Goal: Task Accomplishment & Management: Manage account settings

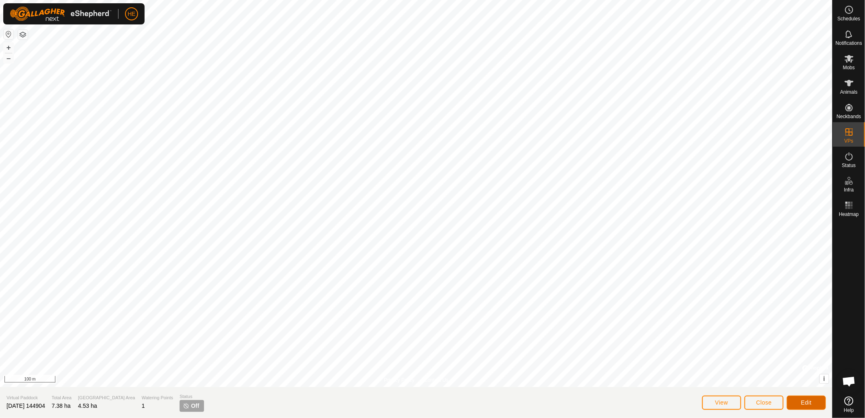
click at [816, 404] on button "Edit" at bounding box center [806, 403] width 39 height 14
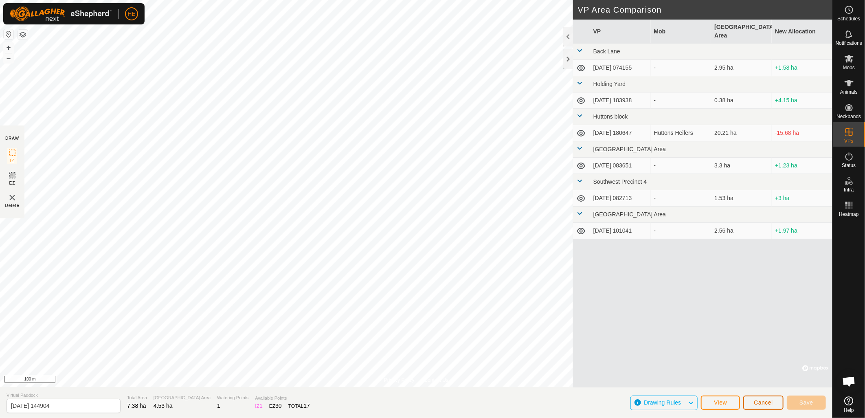
click at [758, 406] on span "Cancel" at bounding box center [763, 402] width 19 height 7
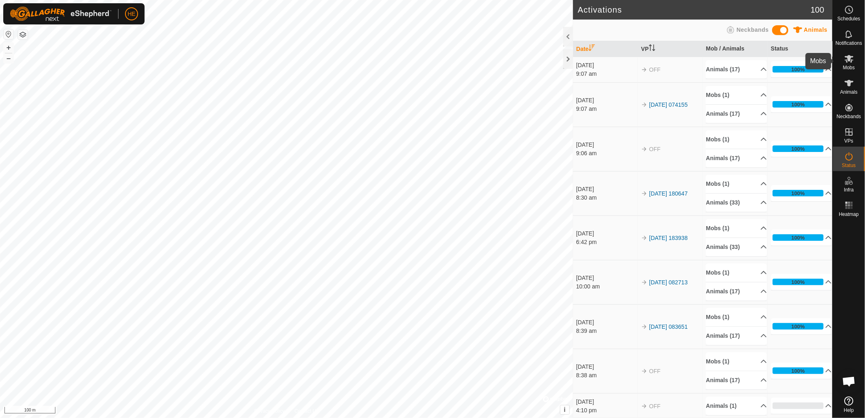
click at [851, 62] on icon at bounding box center [850, 59] width 10 height 10
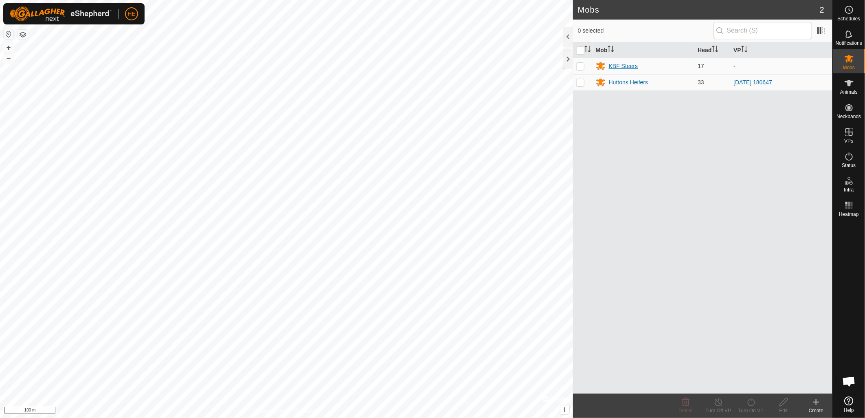
click at [622, 67] on div "KBF Steers" at bounding box center [623, 66] width 29 height 9
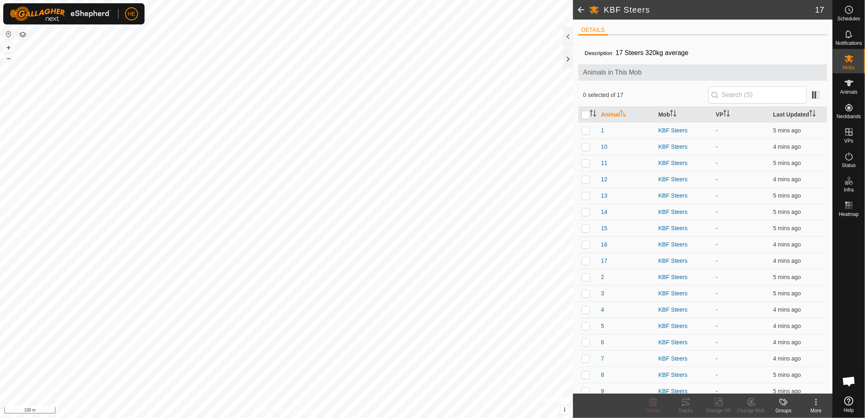
click at [588, 414] on div "KBF Steers 17 DETAILS Description 17 Steers 320kg average Animals in This Mob 0…" at bounding box center [416, 209] width 833 height 418
click at [586, 113] on input "checkbox" at bounding box center [586, 115] width 8 height 8
checkbox input "true"
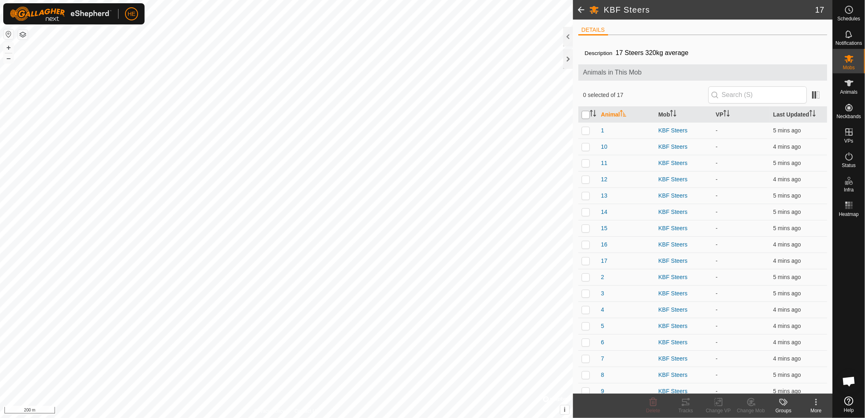
checkbox input "true"
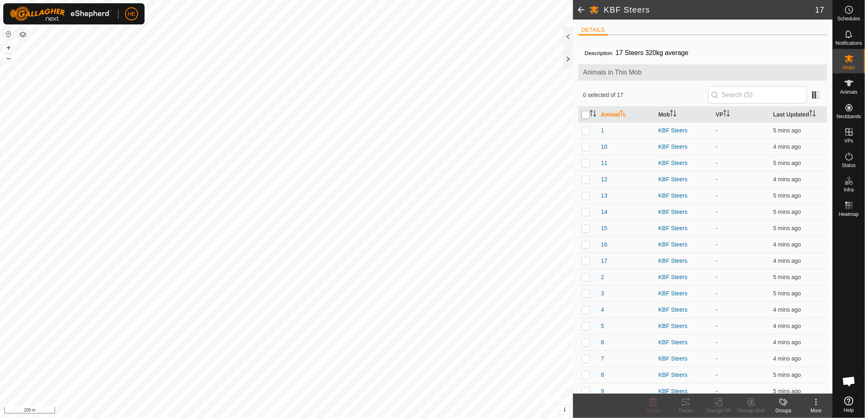
checkbox input "true"
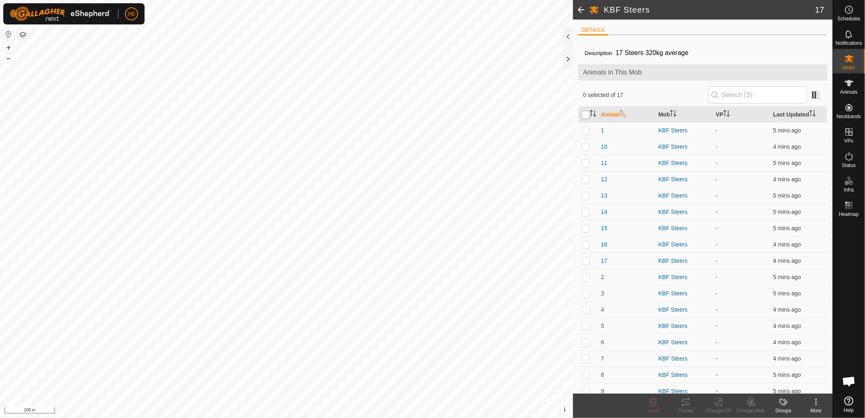
checkbox input "true"
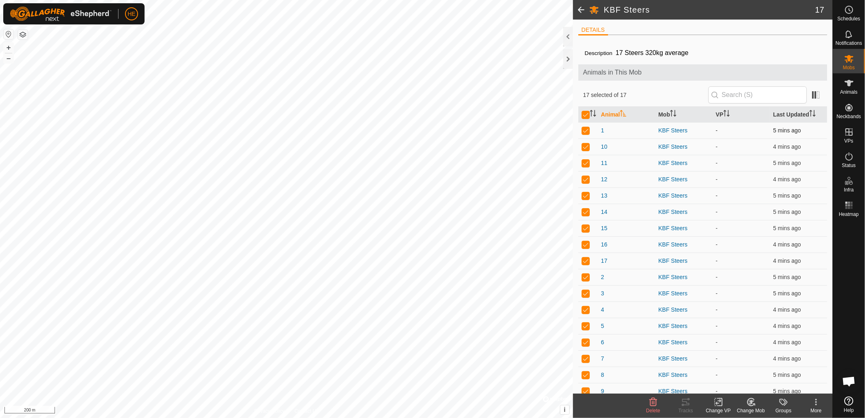
click at [588, 130] on p-checkbox at bounding box center [586, 130] width 8 height 7
checkbox input "false"
drag, startPoint x: 583, startPoint y: 145, endPoint x: 590, endPoint y: 152, distance: 10.1
click at [583, 145] on p-checkbox at bounding box center [586, 146] width 8 height 7
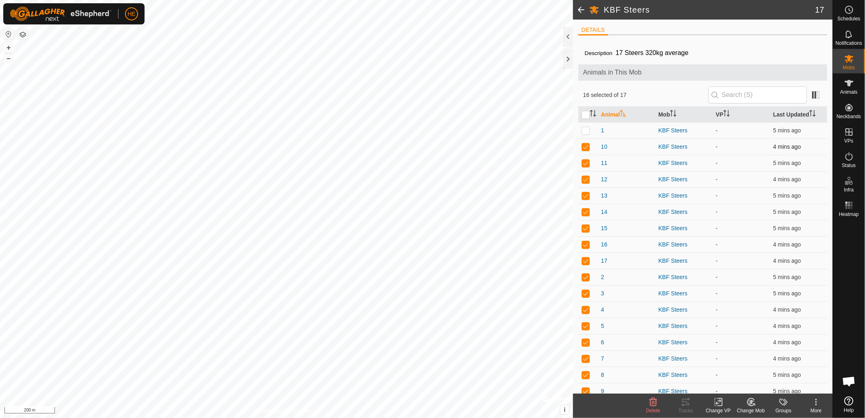
checkbox input "false"
click at [588, 161] on p-checkbox at bounding box center [586, 163] width 8 height 7
checkbox input "false"
drag, startPoint x: 588, startPoint y: 180, endPoint x: 588, endPoint y: 187, distance: 7.7
click at [588, 180] on p-checkbox at bounding box center [586, 179] width 8 height 7
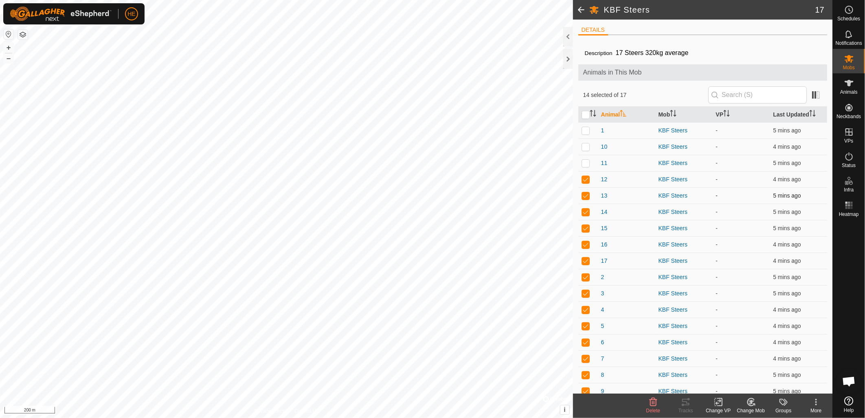
checkbox input "false"
click at [588, 194] on td at bounding box center [589, 195] width 20 height 16
drag, startPoint x: 588, startPoint y: 201, endPoint x: 587, endPoint y: 209, distance: 8.2
click at [588, 202] on td at bounding box center [589, 195] width 20 height 16
checkbox input "true"
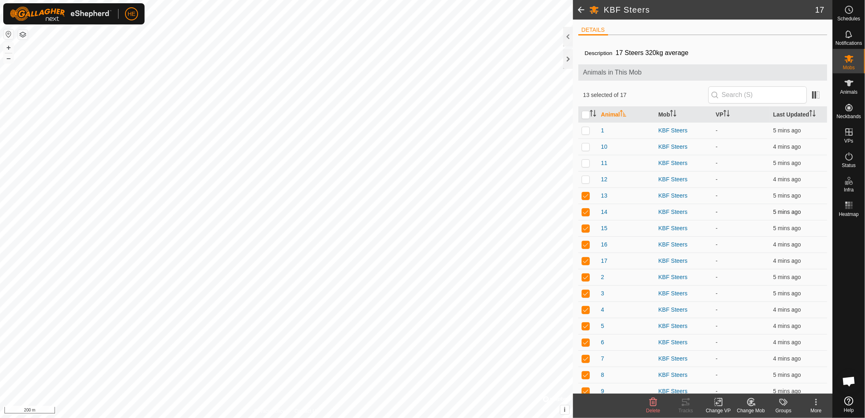
drag, startPoint x: 586, startPoint y: 211, endPoint x: 585, endPoint y: 216, distance: 5.3
click at [586, 212] on p-checkbox at bounding box center [586, 212] width 8 height 7
checkbox input "false"
click at [585, 222] on tbody "1 KBF Steers - 5 mins ago 10 KBF Steers - 4 mins ago 11 KBF Steers - 5 mins ago…" at bounding box center [703, 260] width 249 height 277
click at [584, 229] on p-checkbox at bounding box center [586, 228] width 8 height 7
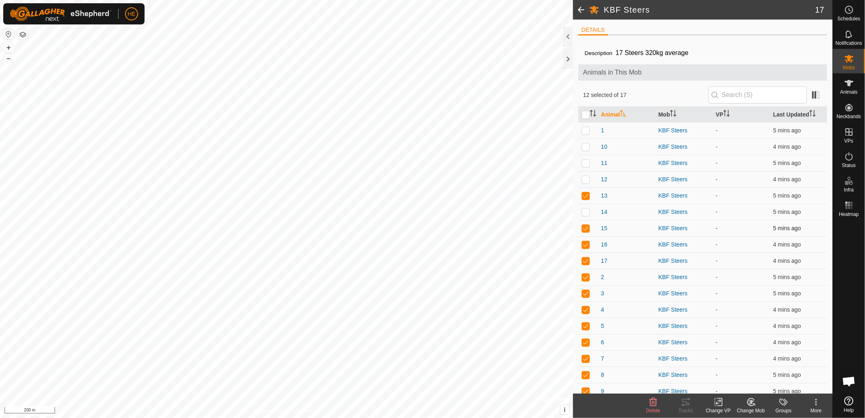
checkbox input "false"
click at [588, 195] on p-checkbox at bounding box center [586, 195] width 8 height 7
checkbox input "false"
click at [587, 245] on p-checkbox at bounding box center [586, 244] width 8 height 7
checkbox input "false"
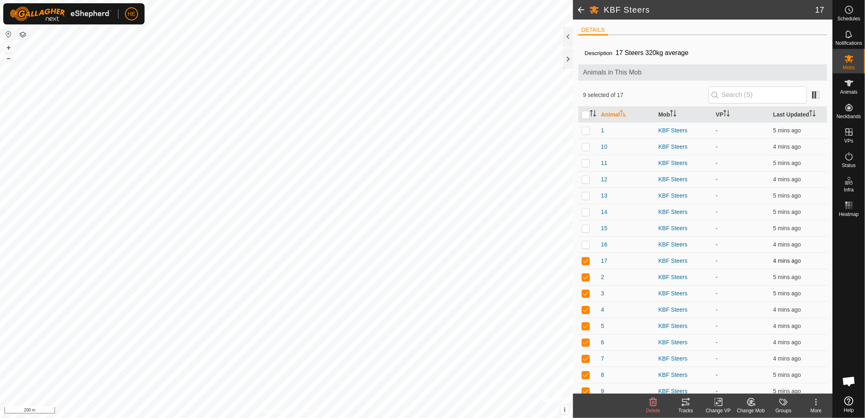
click at [585, 259] on p-checkbox at bounding box center [586, 261] width 8 height 7
checkbox input "false"
click at [585, 276] on p-checkbox at bounding box center [586, 277] width 8 height 7
checkbox input "false"
click at [589, 294] on p-checkbox at bounding box center [586, 293] width 8 height 7
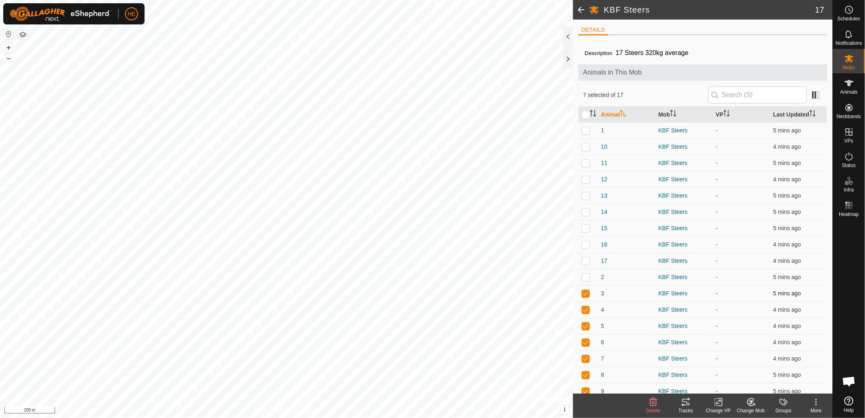
checkbox input "false"
click at [587, 307] on p-checkbox at bounding box center [586, 309] width 8 height 7
checkbox input "false"
click at [587, 328] on p-checkbox at bounding box center [586, 326] width 8 height 7
checkbox input "false"
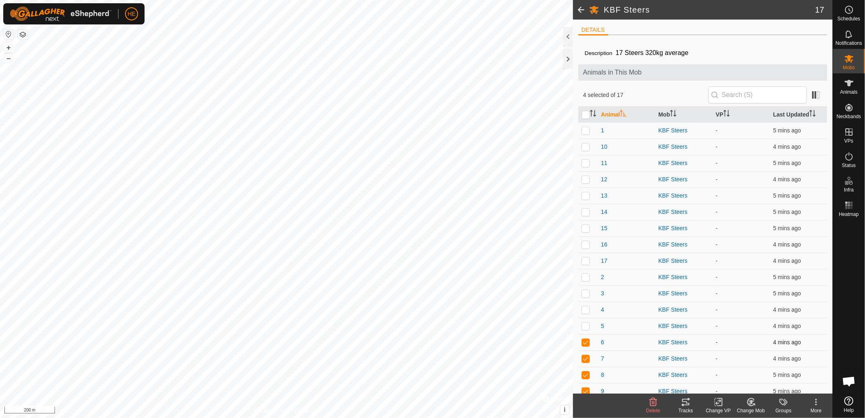
click at [585, 344] on p-checkbox at bounding box center [586, 342] width 8 height 7
click at [585, 341] on p-checkbox at bounding box center [586, 342] width 8 height 7
click at [585, 342] on p-checkbox at bounding box center [586, 342] width 8 height 7
click at [671, 342] on div "KBF Steers" at bounding box center [684, 342] width 51 height 9
click at [671, 341] on div "KBF Steers" at bounding box center [684, 342] width 51 height 9
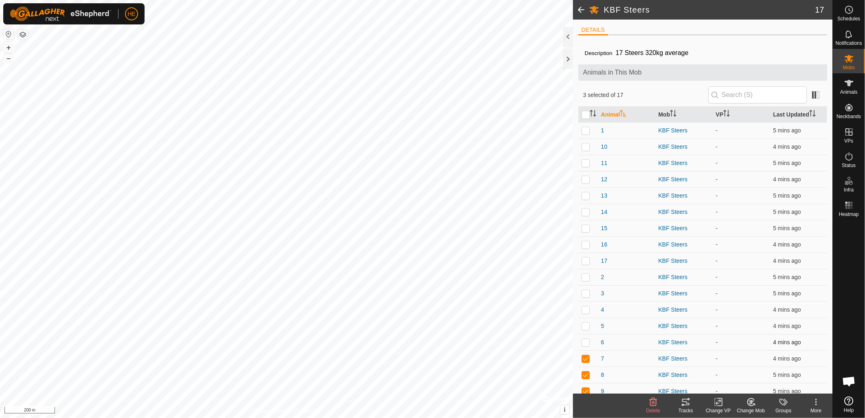
click at [589, 343] on p-checkbox at bounding box center [586, 342] width 8 height 7
checkbox input "true"
click at [845, 87] on icon at bounding box center [850, 83] width 10 height 10
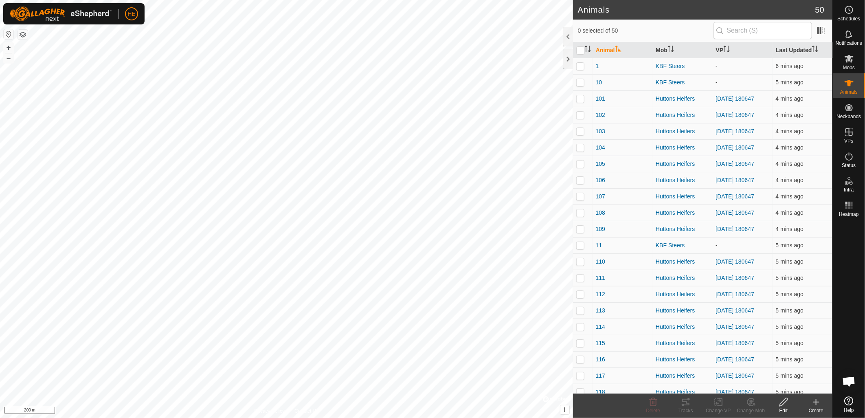
click at [615, 46] on icon "Activate to sort" at bounding box center [618, 49] width 7 height 7
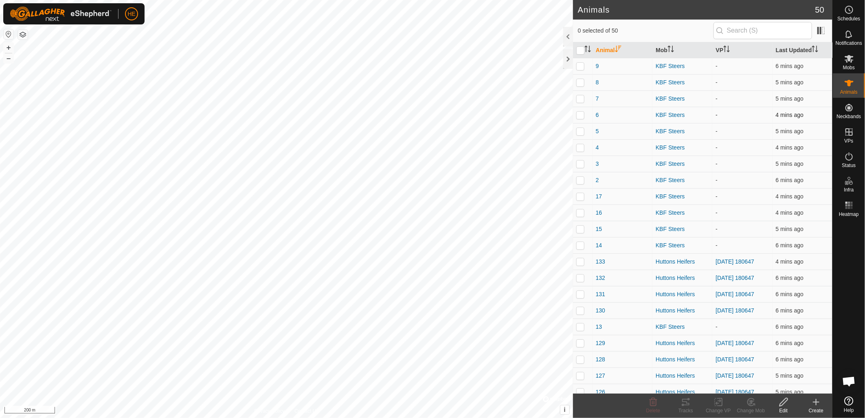
click at [583, 116] on p-checkbox at bounding box center [581, 115] width 8 height 7
checkbox input "true"
click at [655, 407] on div "Delete" at bounding box center [653, 410] width 33 height 7
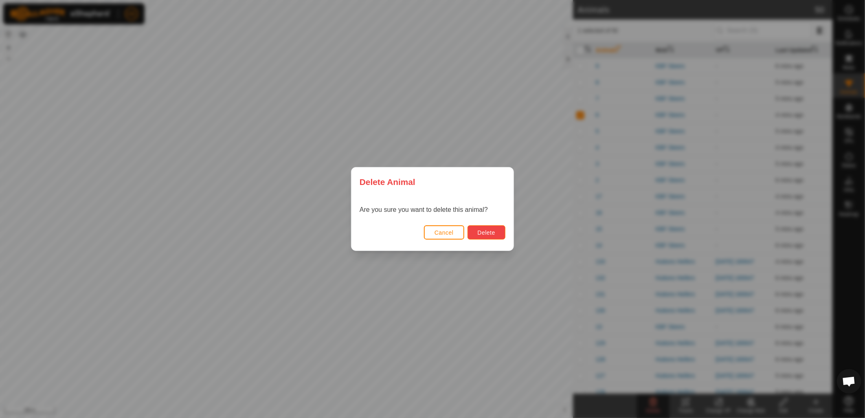
click at [496, 230] on button "Delete" at bounding box center [487, 232] width 38 height 14
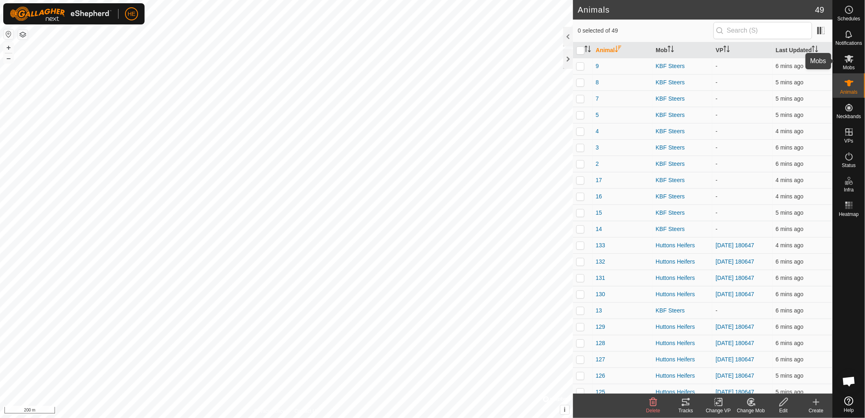
click at [847, 60] on icon at bounding box center [850, 59] width 10 height 10
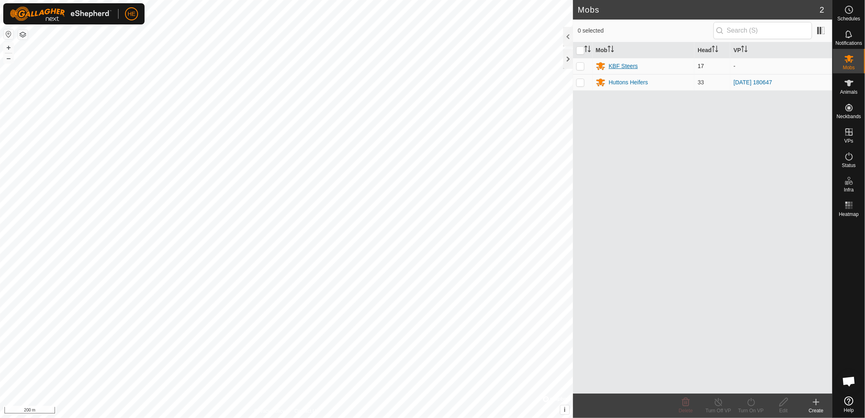
click at [626, 63] on div "KBF Steers" at bounding box center [623, 66] width 29 height 9
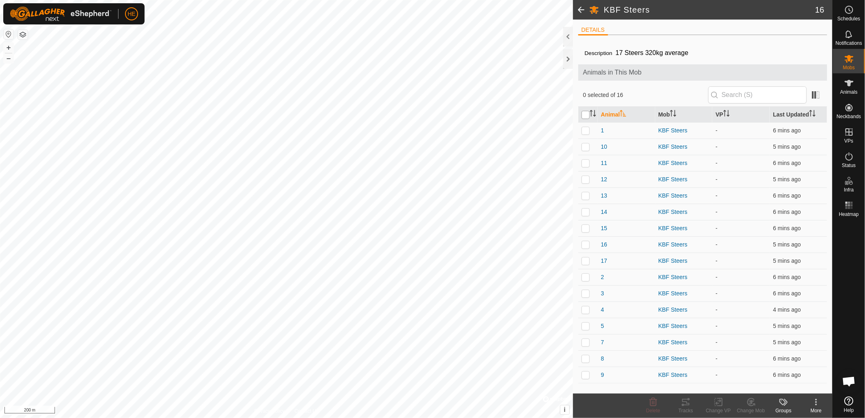
click at [585, 116] on input "checkbox" at bounding box center [586, 115] width 8 height 8
checkbox input "true"
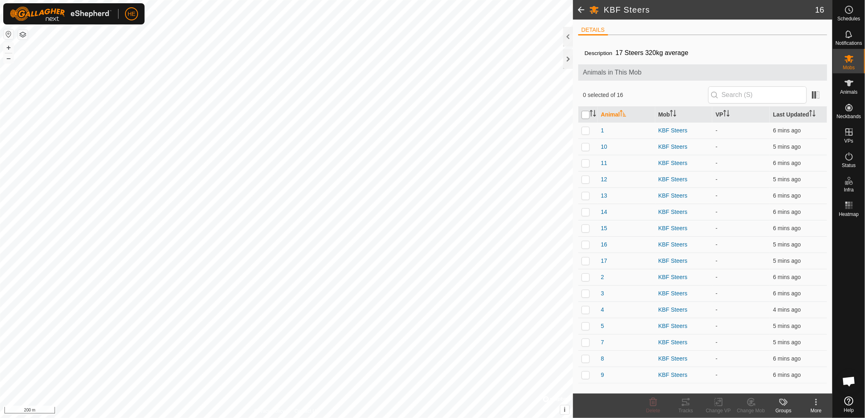
checkbox input "true"
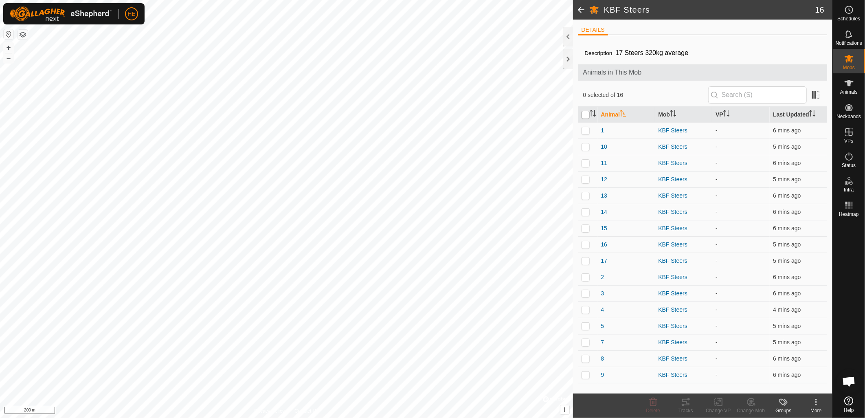
checkbox input "true"
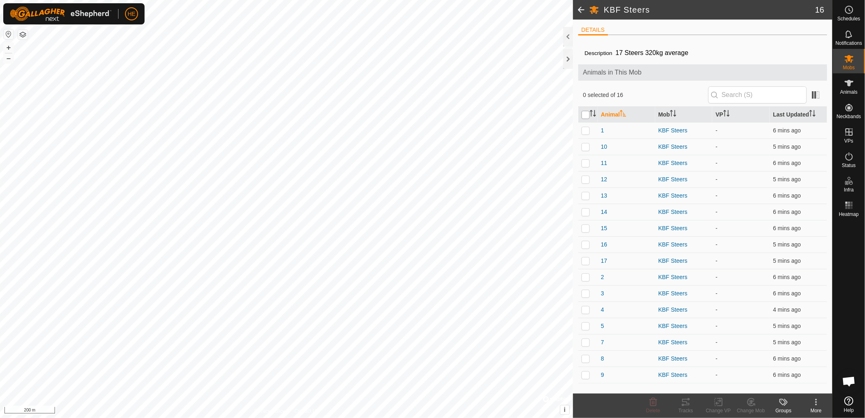
checkbox input "true"
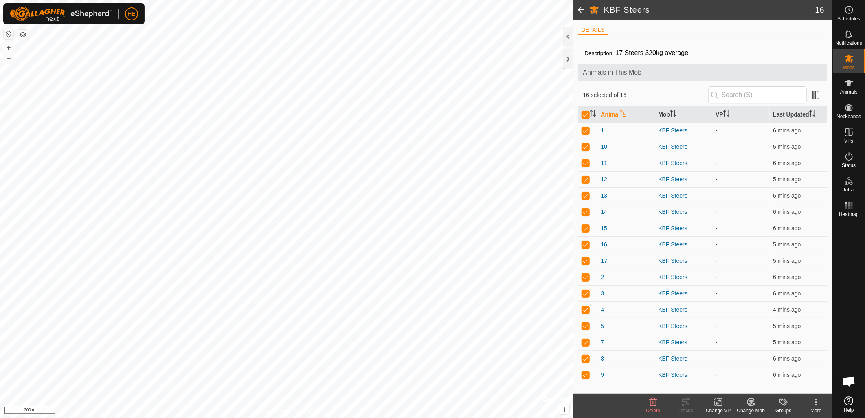
click at [722, 406] on icon at bounding box center [721, 401] width 4 height 7
click at [739, 369] on link "Choose VP..." at bounding box center [743, 367] width 81 height 16
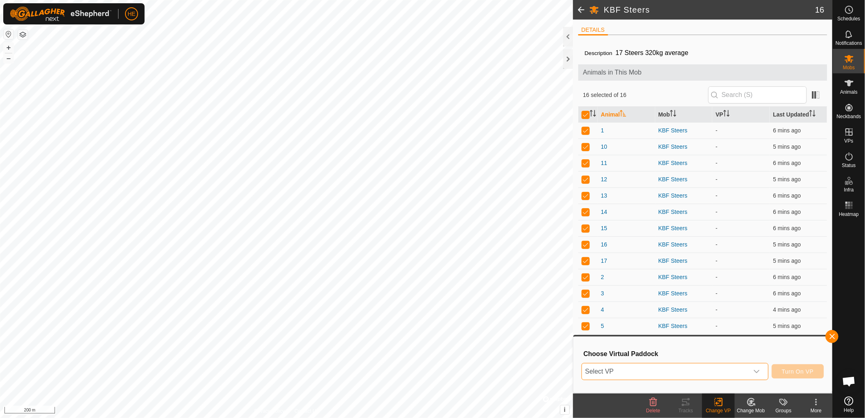
click at [687, 369] on span "Select VP" at bounding box center [665, 371] width 167 height 16
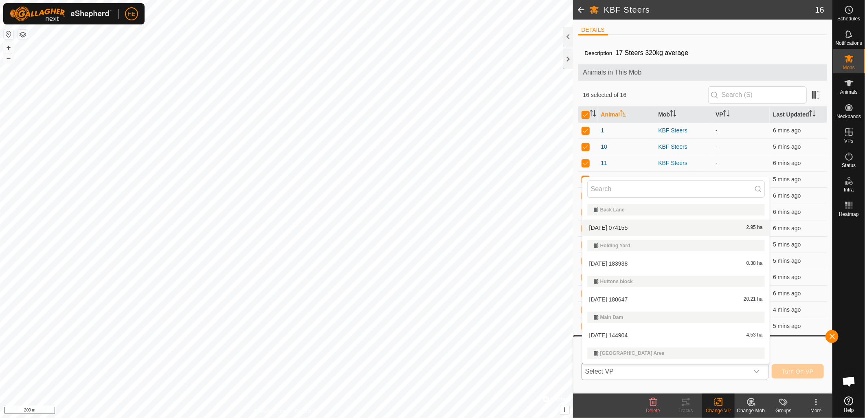
click at [603, 227] on li "[DATE] 074155 2.95 ha" at bounding box center [676, 228] width 187 height 16
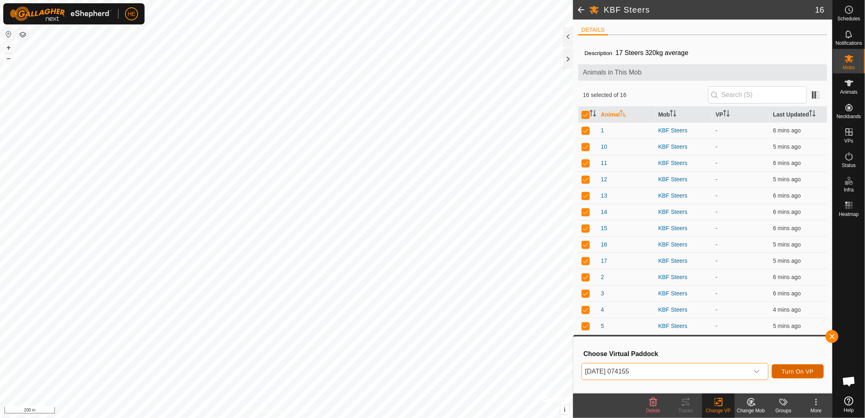
click at [792, 370] on span "Turn On VP" at bounding box center [798, 371] width 32 height 7
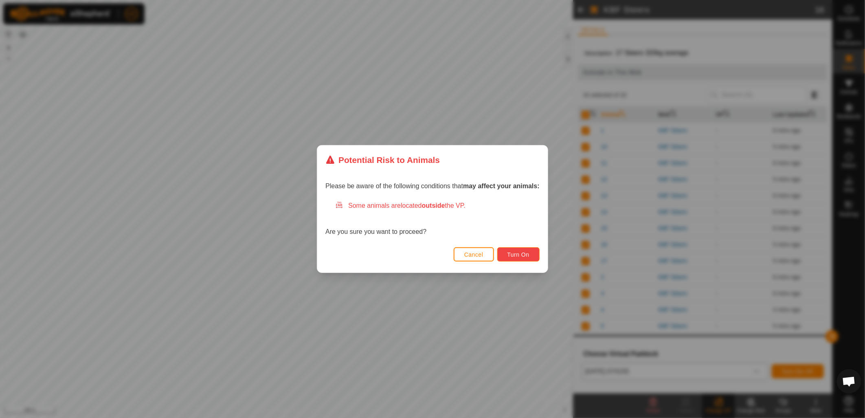
click at [510, 254] on span "Turn On" at bounding box center [519, 254] width 22 height 7
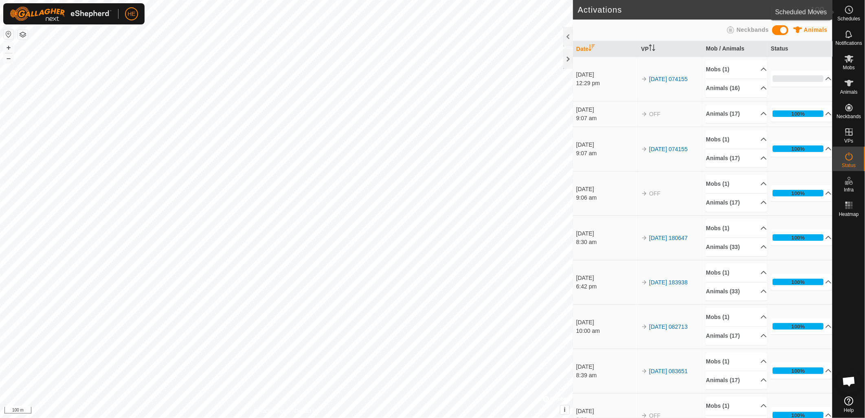
click at [853, 13] on icon at bounding box center [850, 10] width 10 height 10
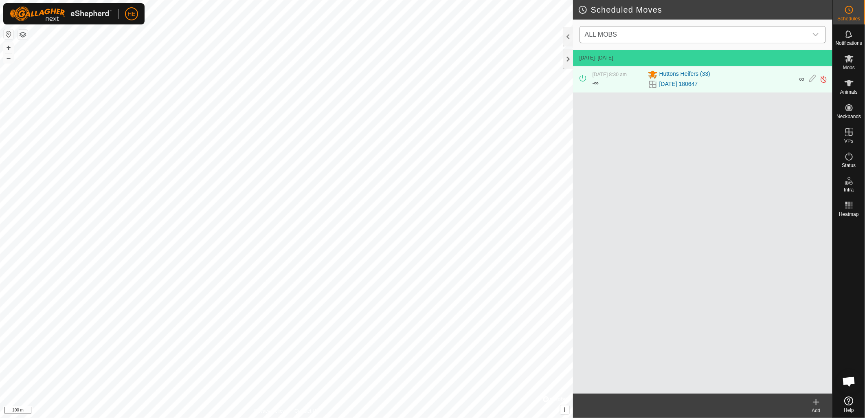
click at [810, 35] on div "dropdown trigger" at bounding box center [816, 34] width 16 height 16
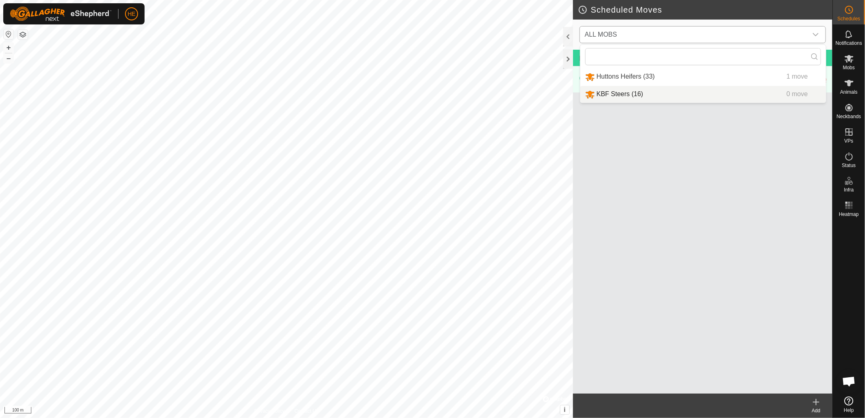
click at [628, 92] on li "KBF Steers (16) 0 move" at bounding box center [704, 94] width 246 height 17
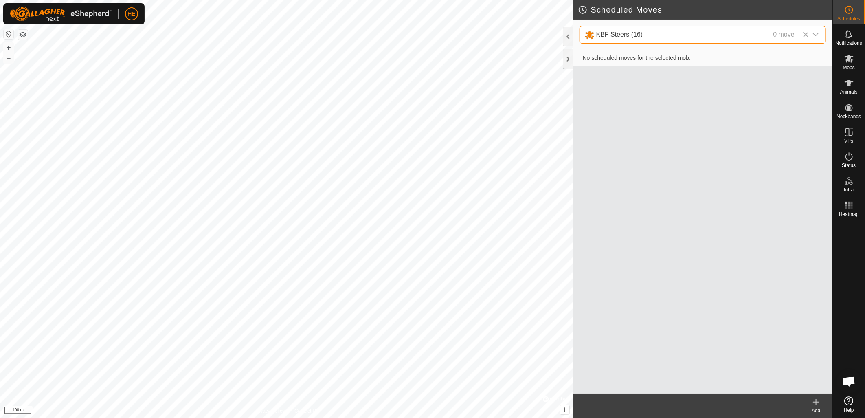
click at [817, 406] on icon at bounding box center [817, 402] width 10 height 10
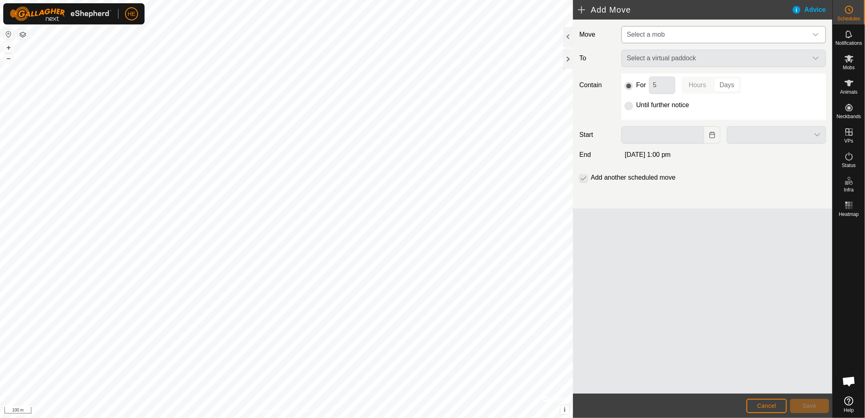
click at [705, 33] on span "Select a mob" at bounding box center [716, 34] width 184 height 16
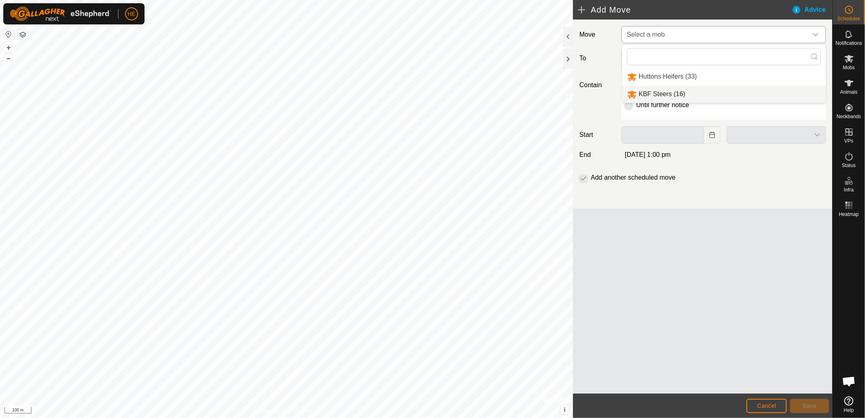
click at [673, 92] on li "KBF Steers (16)" at bounding box center [725, 94] width 204 height 17
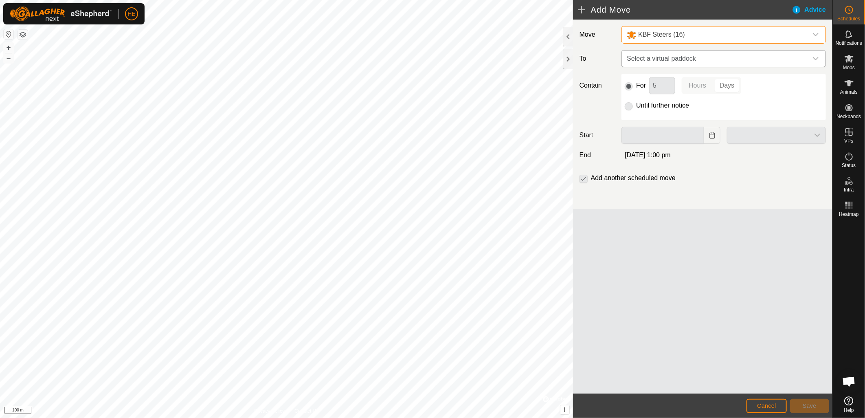
click at [691, 61] on span "Select a virtual paddock" at bounding box center [716, 59] width 184 height 16
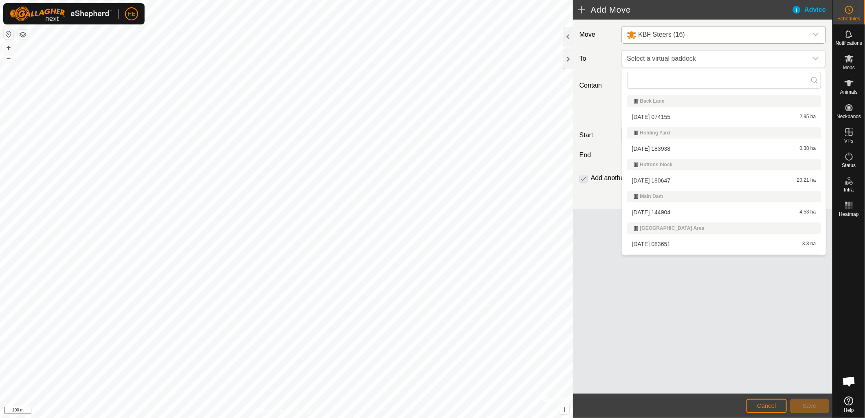
click at [648, 214] on li "[DATE] 144904 4.53 ha" at bounding box center [724, 212] width 194 height 12
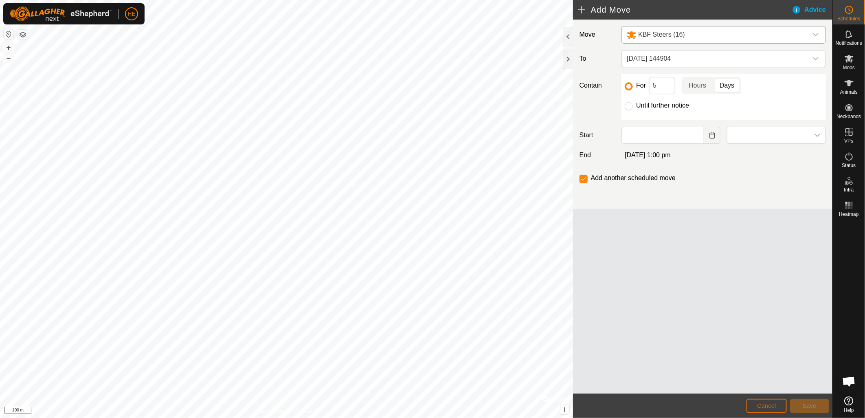
click at [773, 412] on button "Cancel" at bounding box center [767, 406] width 40 height 14
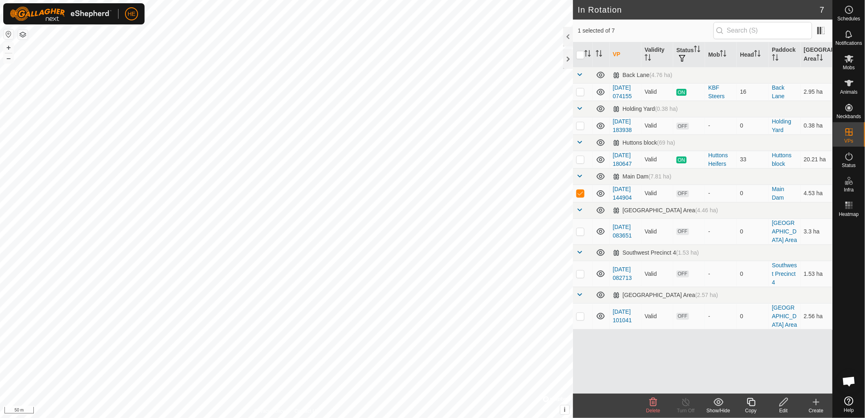
click at [784, 401] on icon at bounding box center [784, 402] width 8 height 8
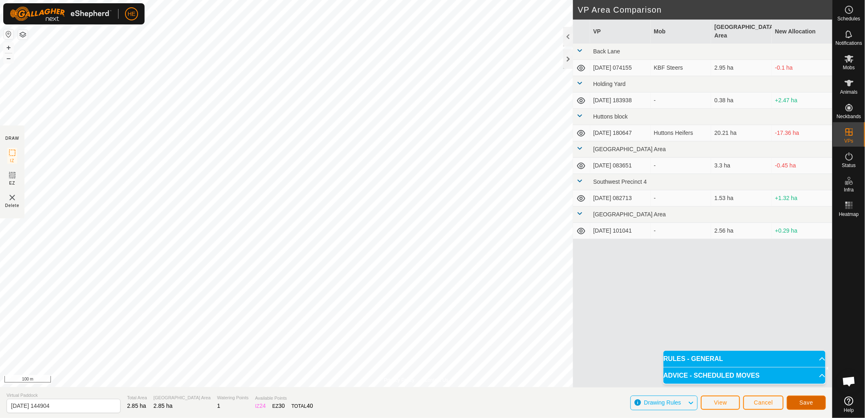
click at [803, 404] on span "Save" at bounding box center [807, 402] width 14 height 7
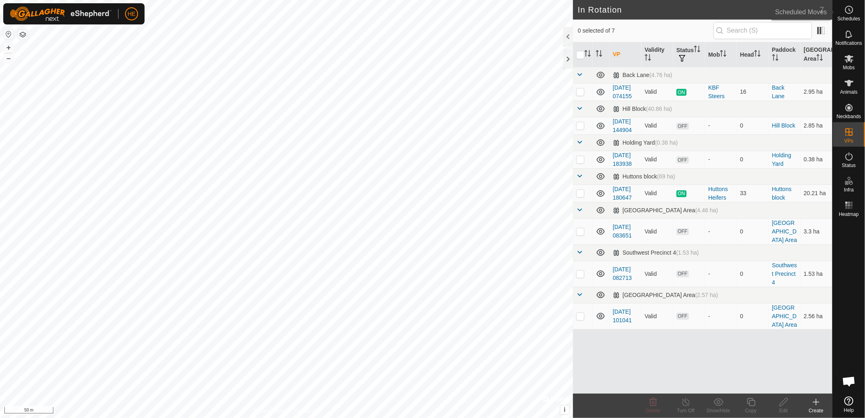
click at [852, 16] on span "Schedules" at bounding box center [849, 18] width 23 height 5
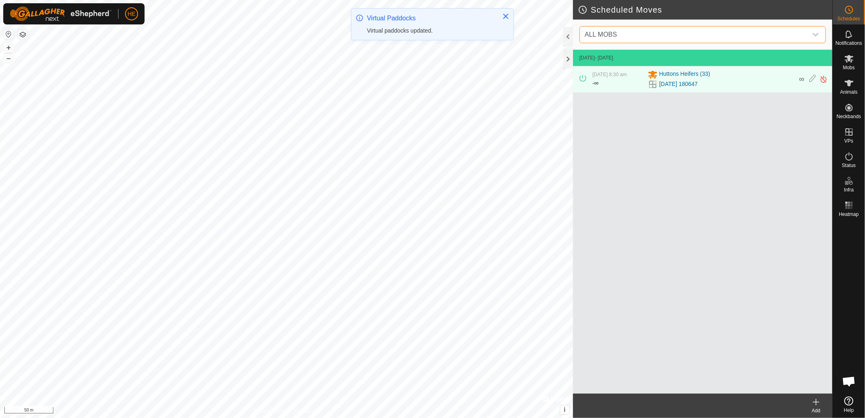
click at [636, 36] on span "ALL MOBS" at bounding box center [695, 34] width 226 height 16
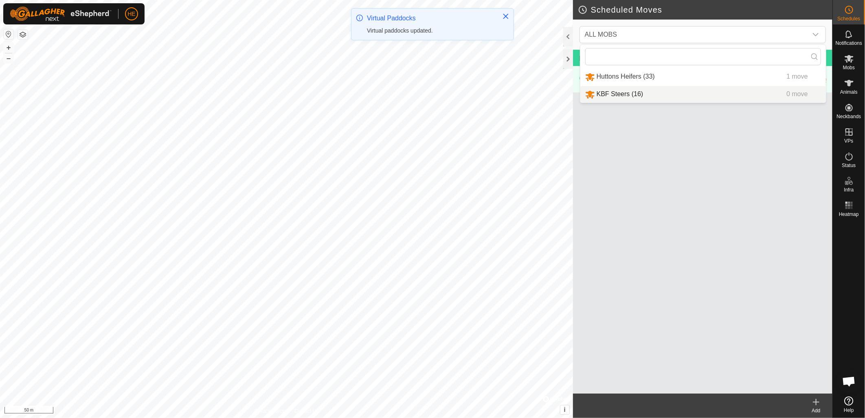
click at [815, 406] on icon at bounding box center [817, 402] width 10 height 10
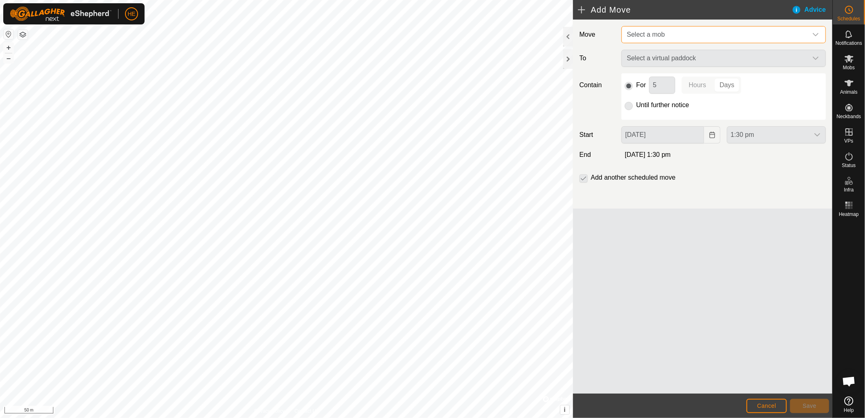
click at [677, 37] on span "Select a mob" at bounding box center [716, 34] width 184 height 16
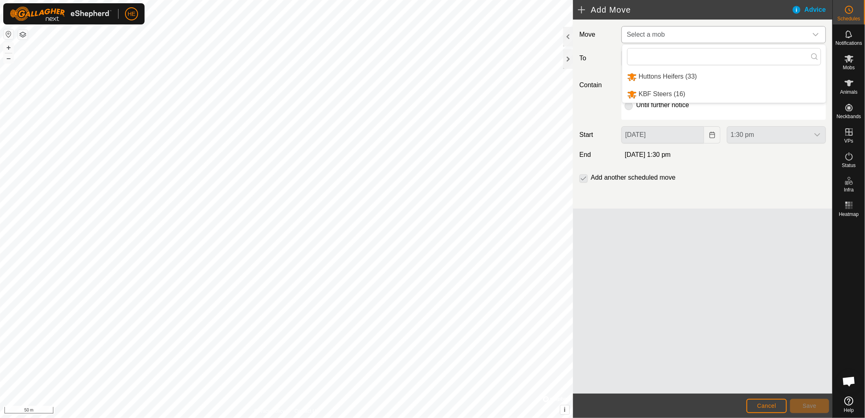
click at [672, 92] on li "KBF Steers (16)" at bounding box center [725, 94] width 204 height 17
click at [629, 107] on p-radiobutton at bounding box center [629, 106] width 8 height 10
click at [655, 57] on span "Select a virtual paddock" at bounding box center [716, 59] width 184 height 16
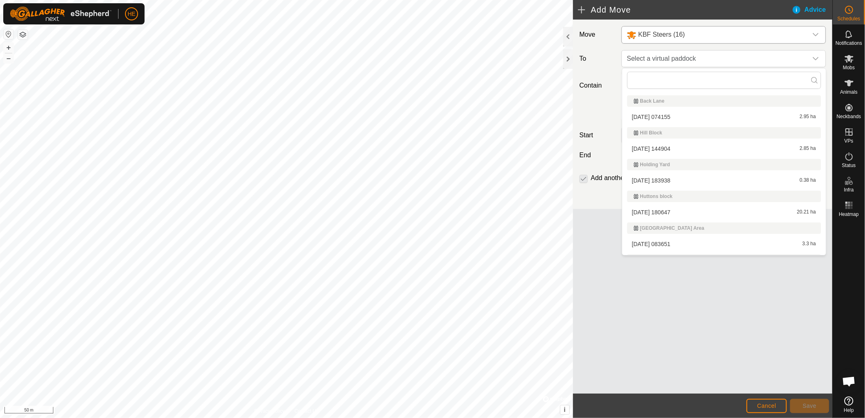
click at [676, 147] on li "[DATE] 144904 2.85 ha" at bounding box center [724, 149] width 194 height 12
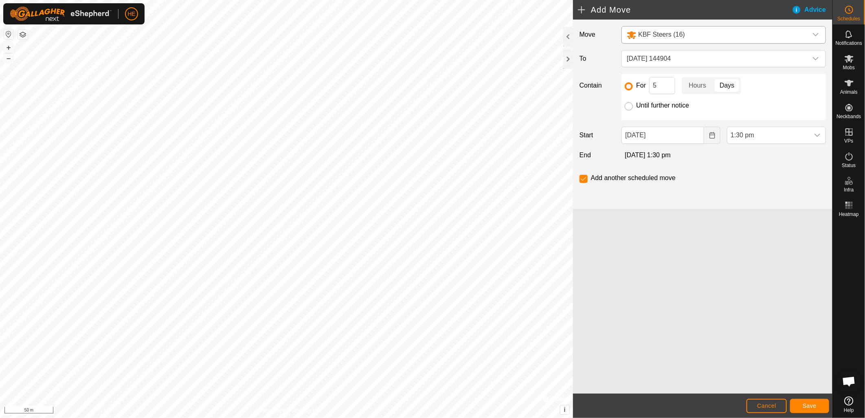
click at [630, 106] on input "Until further notice" at bounding box center [629, 106] width 8 height 8
radio input "true"
checkbox input "false"
click at [713, 136] on icon "Choose Date" at bounding box center [712, 135] width 7 height 7
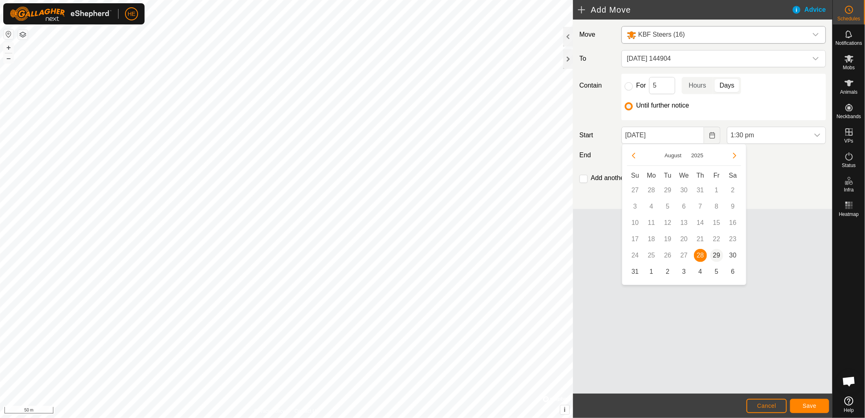
click at [722, 256] on span "29" at bounding box center [717, 255] width 13 height 13
type input "[DATE]"
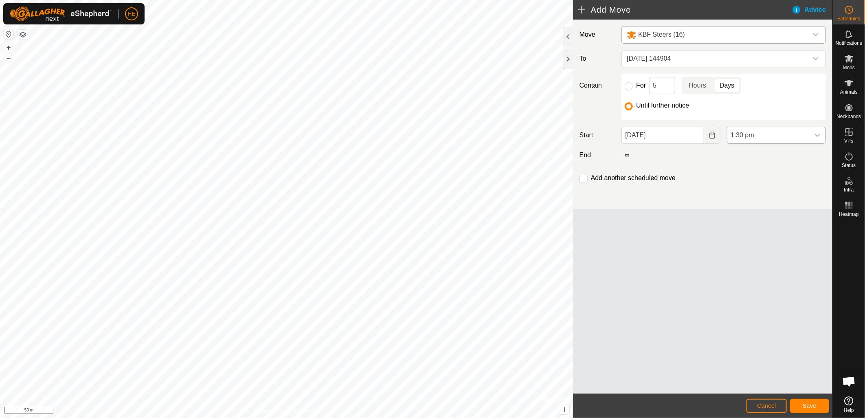
click at [817, 132] on icon "dropdown trigger" at bounding box center [817, 135] width 7 height 7
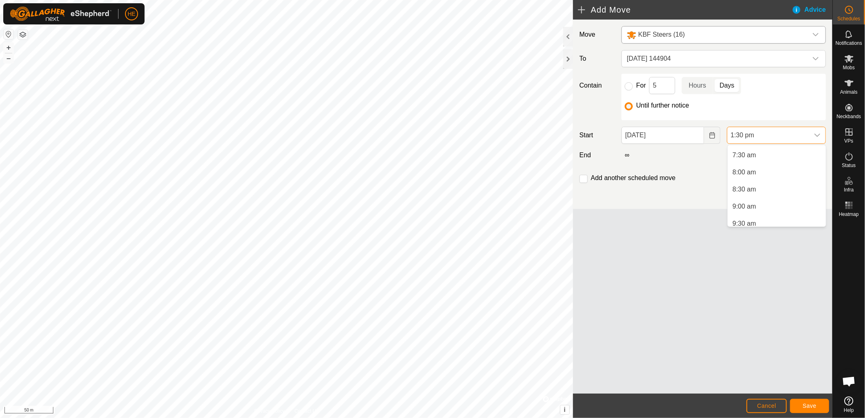
scroll to position [258, 0]
click at [744, 169] on li "8:00 am" at bounding box center [777, 169] width 98 height 16
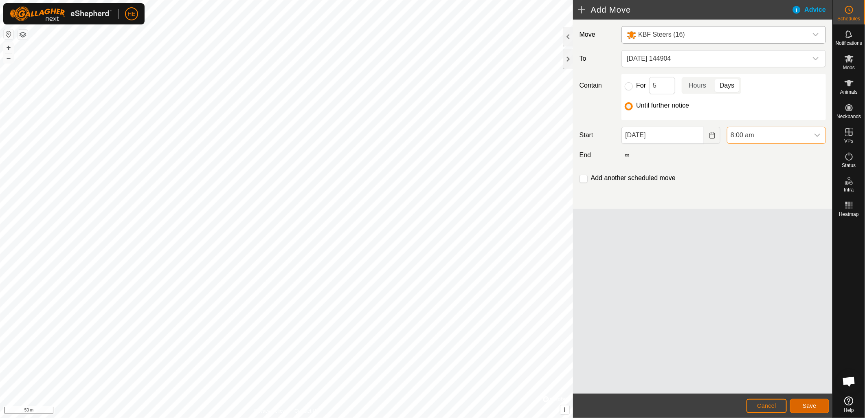
click at [813, 409] on span "Save" at bounding box center [810, 406] width 14 height 7
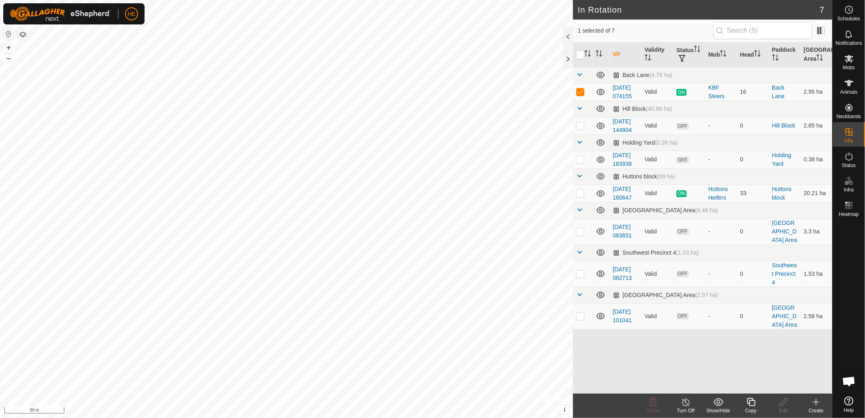
click at [685, 405] on icon at bounding box center [686, 402] width 10 height 10
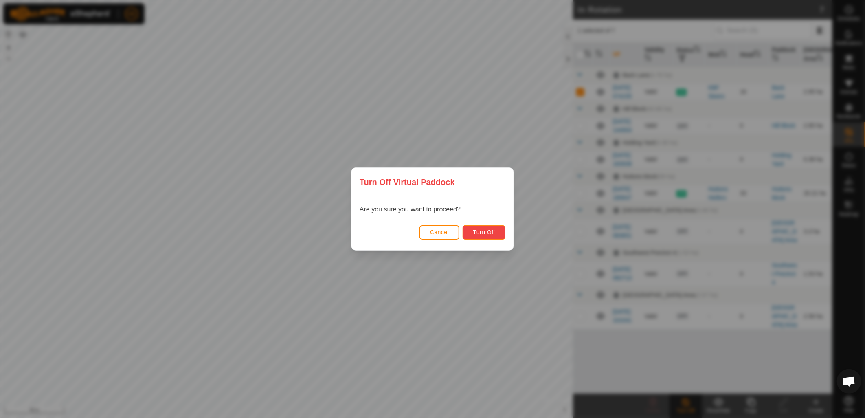
click at [495, 231] on span "Turn Off" at bounding box center [484, 232] width 22 height 7
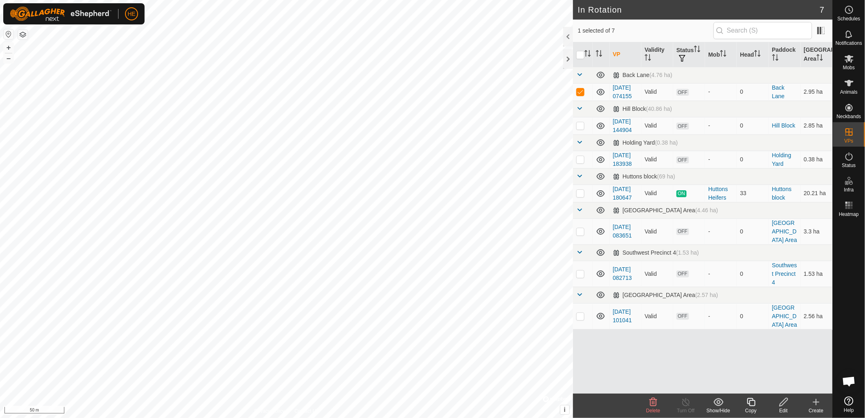
click at [779, 402] on icon at bounding box center [784, 402] width 10 height 10
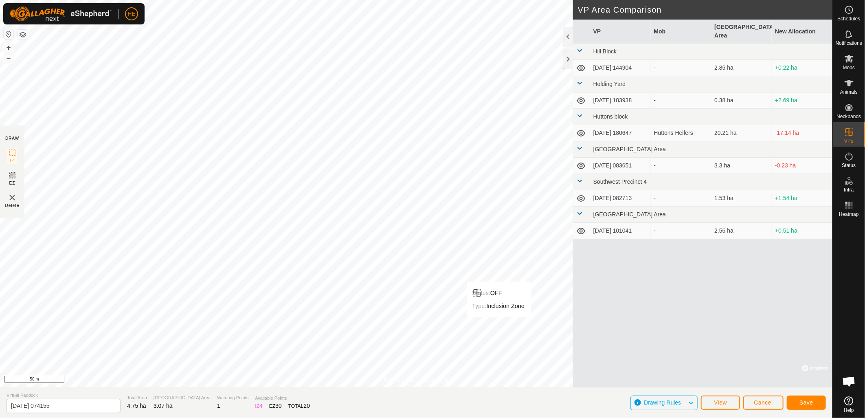
click at [499, 316] on div "Status: OFF Type: Inclusion Zone + – ⇧ i © Mapbox , © OpenStreetMap , Improve t…" at bounding box center [416, 193] width 833 height 387
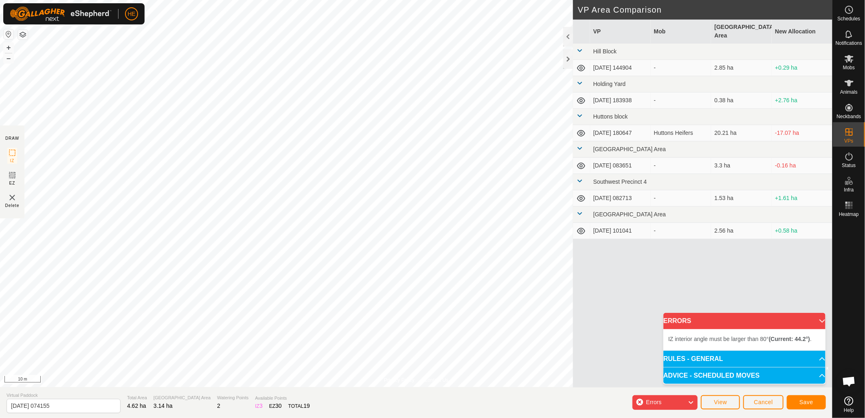
click at [477, 0] on html "HE Schedules Notifications Mobs Animals Neckbands VPs Status Infra Heatmap Help…" at bounding box center [432, 209] width 865 height 418
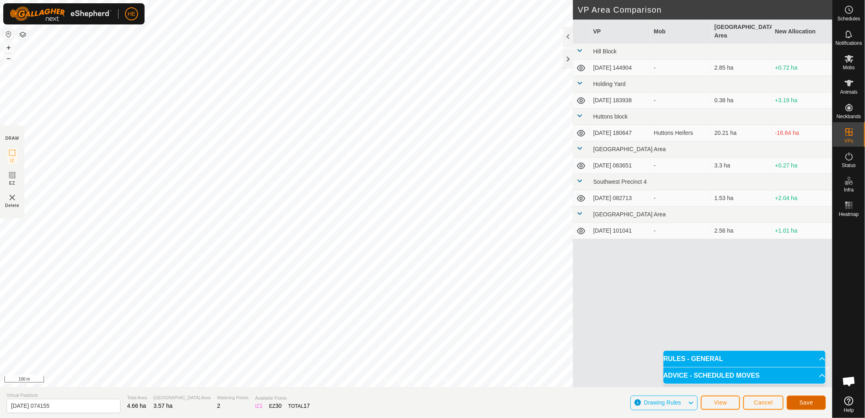
click at [809, 406] on span "Save" at bounding box center [807, 402] width 14 height 7
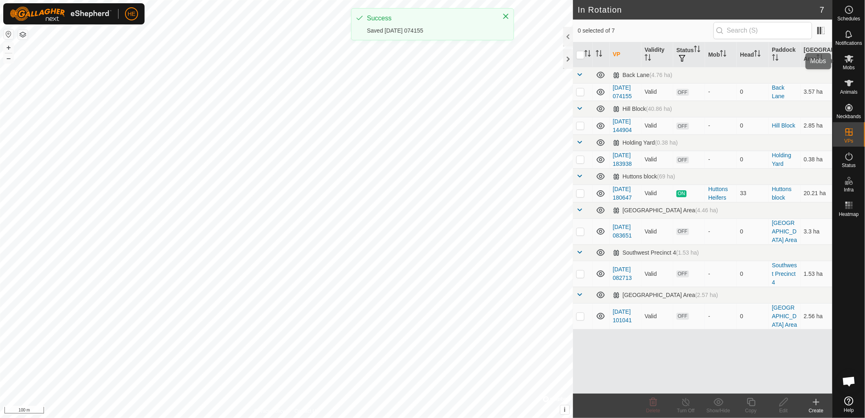
click at [852, 60] on icon at bounding box center [849, 59] width 9 height 8
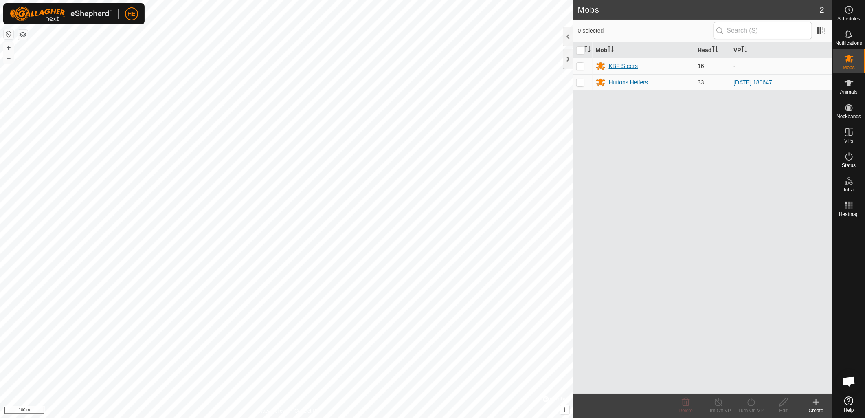
click at [612, 66] on div "KBF Steers" at bounding box center [623, 66] width 29 height 9
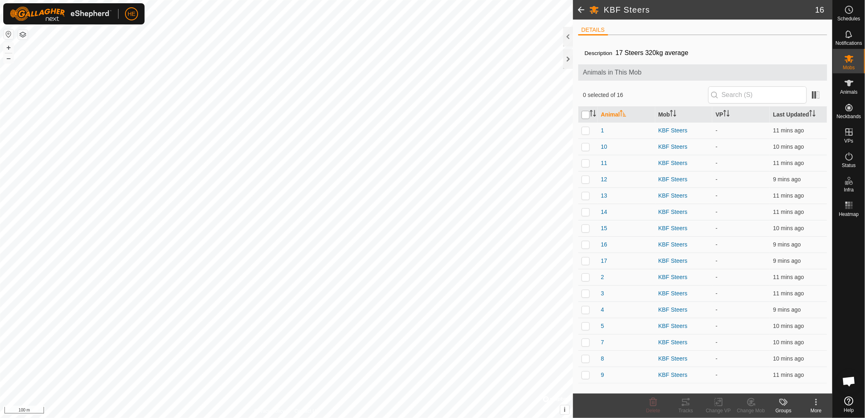
click at [587, 116] on input "checkbox" at bounding box center [586, 115] width 8 height 8
checkbox input "true"
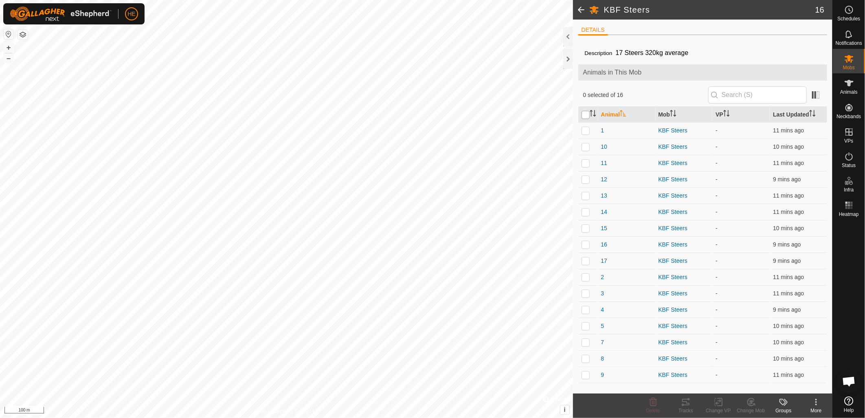
checkbox input "true"
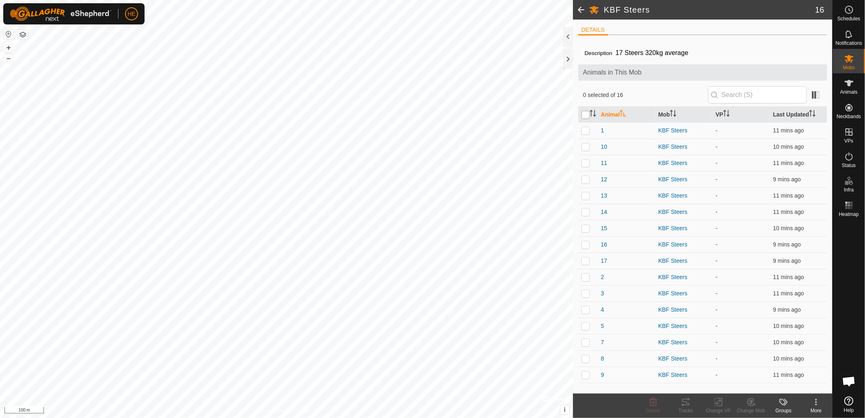
checkbox input "true"
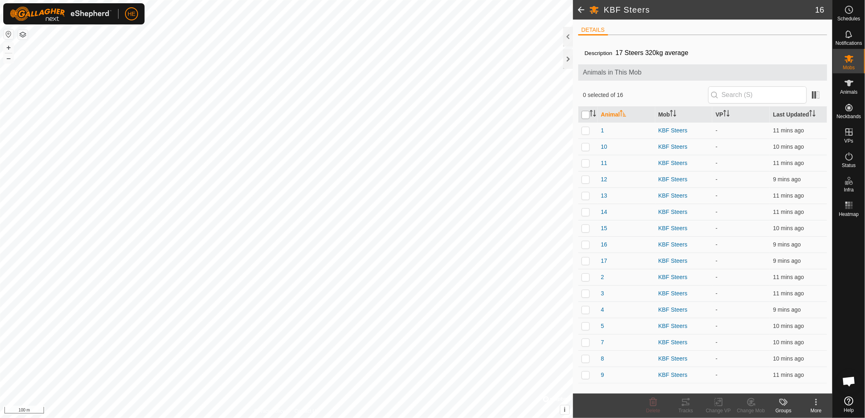
checkbox input "true"
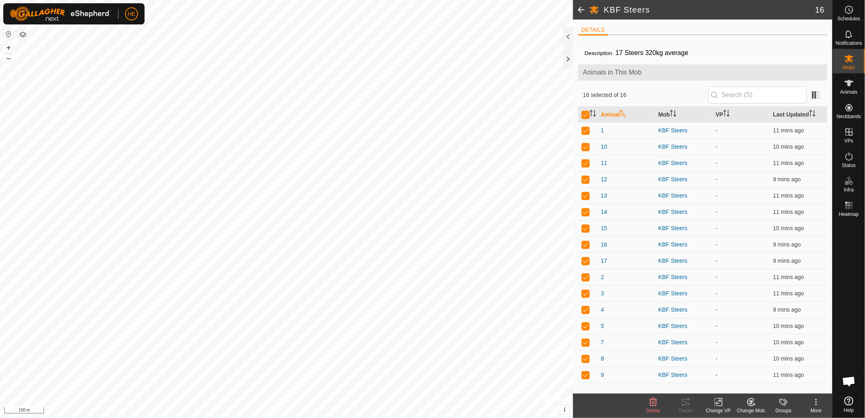
click at [719, 407] on div "Change VP" at bounding box center [718, 410] width 33 height 7
drag, startPoint x: 719, startPoint y: 407, endPoint x: 715, endPoint y: 412, distance: 7.3
click at [715, 412] on div "Change VP" at bounding box center [718, 410] width 33 height 7
click at [722, 369] on link "Choose VP..." at bounding box center [743, 367] width 81 height 16
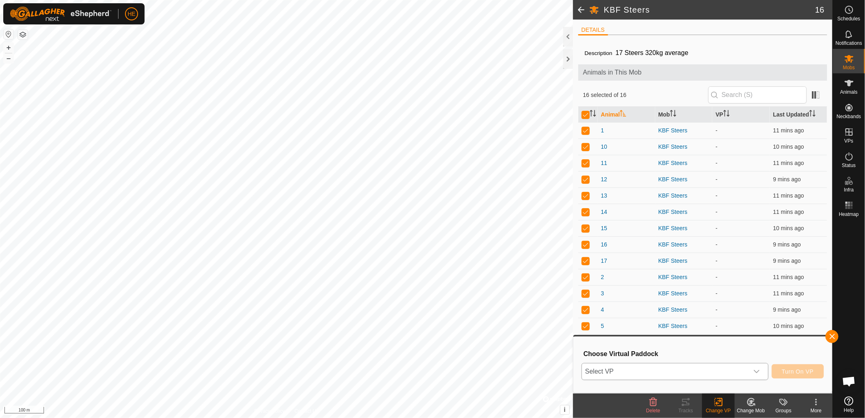
click at [673, 369] on span "Select VP" at bounding box center [665, 371] width 167 height 16
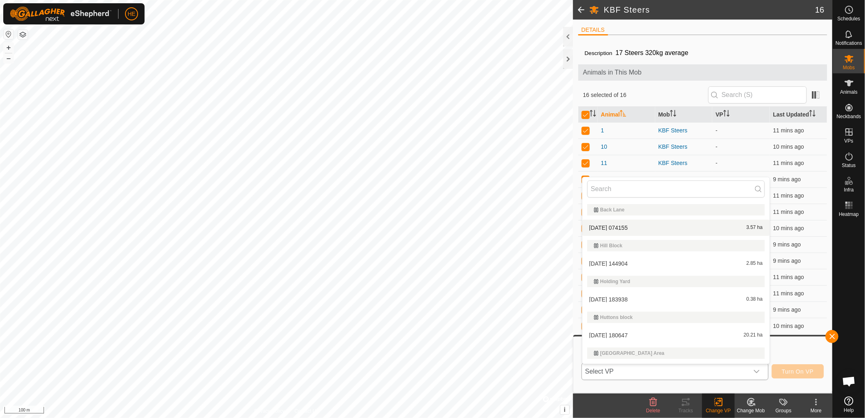
click at [605, 230] on li "[DATE] 074155 3.57 ha" at bounding box center [676, 228] width 187 height 16
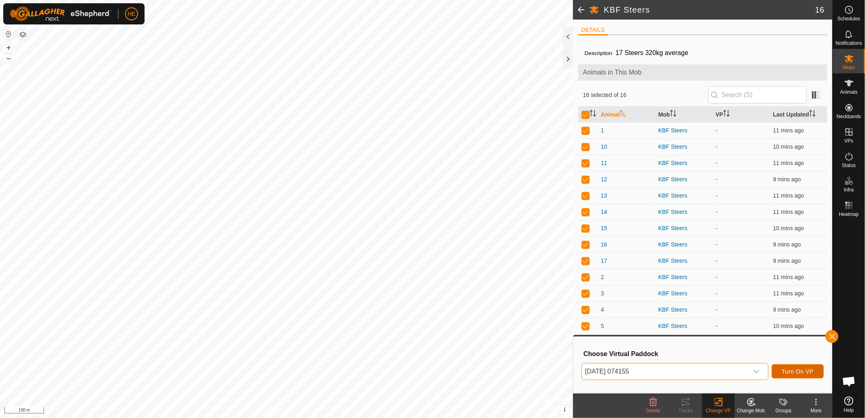
click at [787, 369] on span "Turn On VP" at bounding box center [798, 371] width 32 height 7
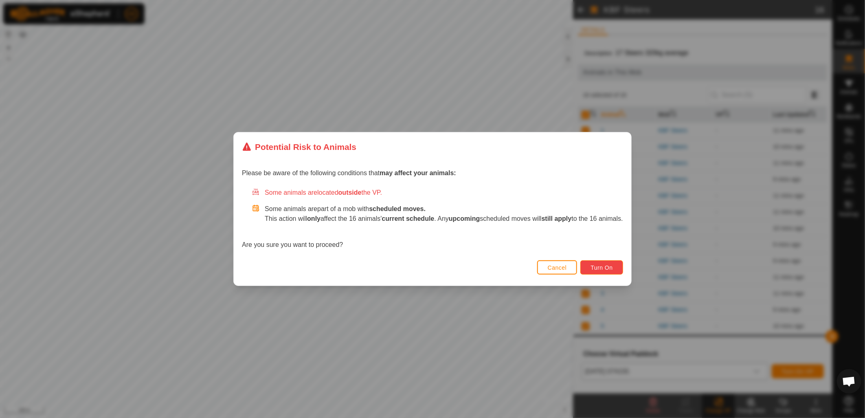
click at [611, 270] on span "Turn On" at bounding box center [602, 267] width 22 height 7
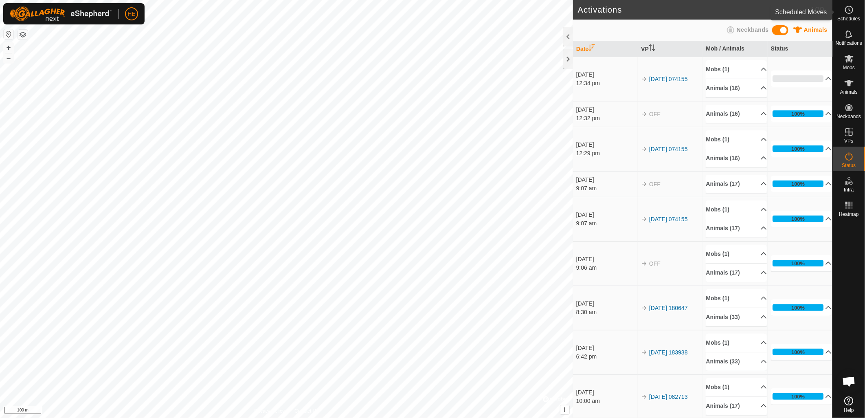
click at [855, 15] on es-schedule-vp-svg-icon at bounding box center [849, 9] width 15 height 13
